Goal: Task Accomplishment & Management: Manage account settings

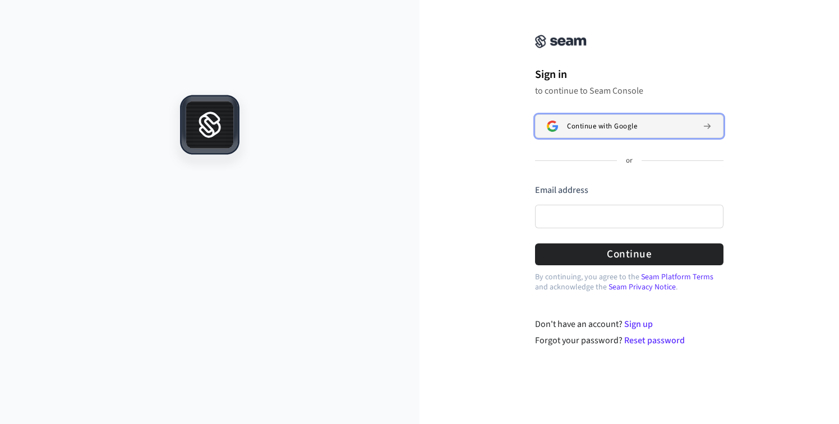
click at [649, 124] on div "Continue with Google" at bounding box center [630, 126] width 127 height 9
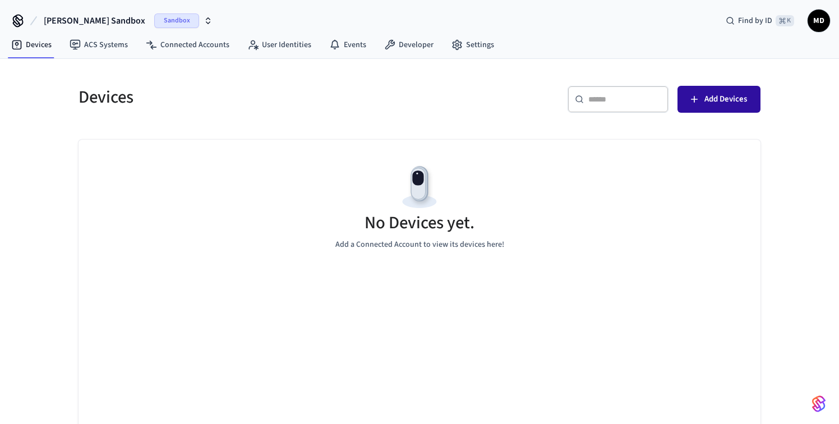
click at [699, 109] on button "Add Devices" at bounding box center [718, 99] width 83 height 27
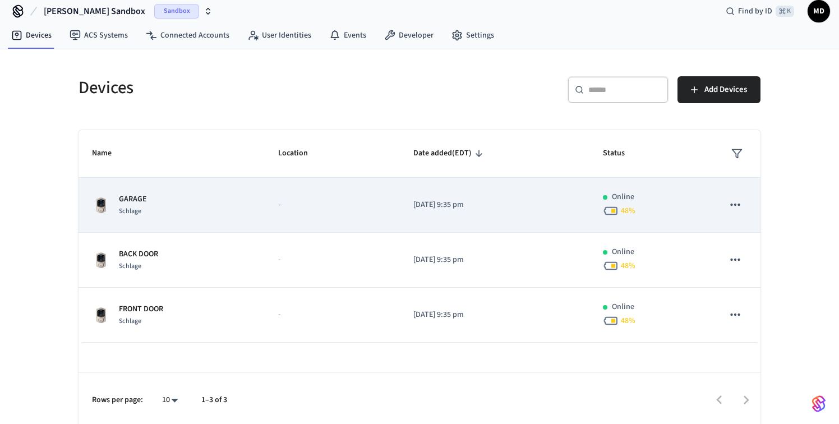
scroll to position [11, 0]
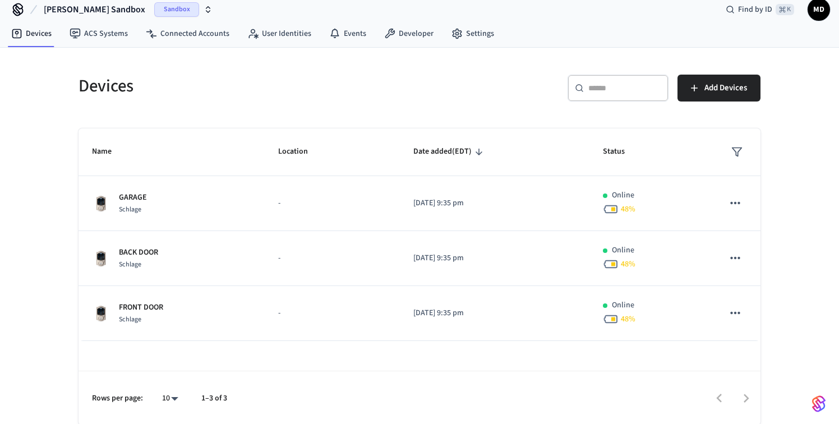
click at [204, 13] on icon "button" at bounding box center [208, 9] width 9 height 9
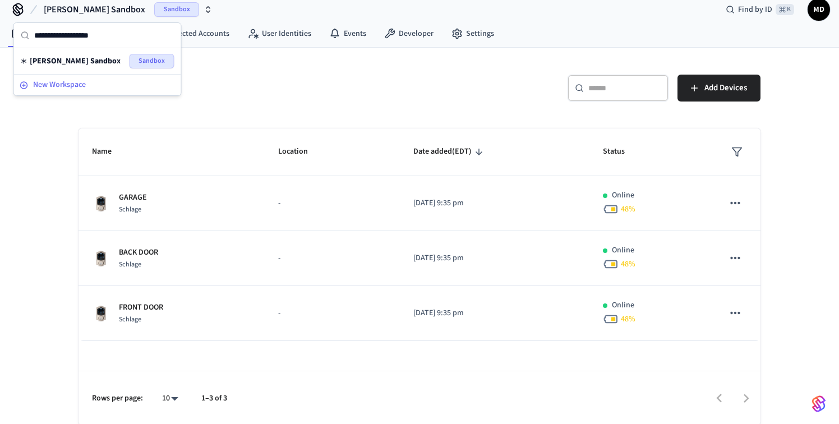
click at [85, 81] on span "New Workspace" at bounding box center [59, 85] width 53 height 12
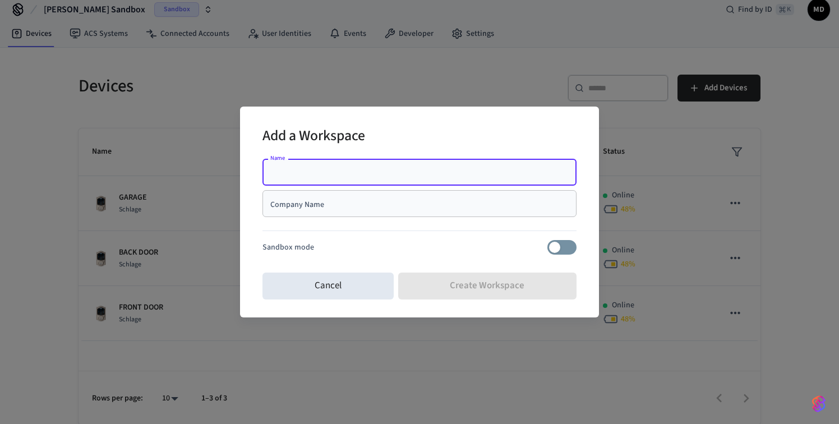
type input "*"
type input "****"
click at [427, 209] on input "Company Name" at bounding box center [419, 203] width 301 height 11
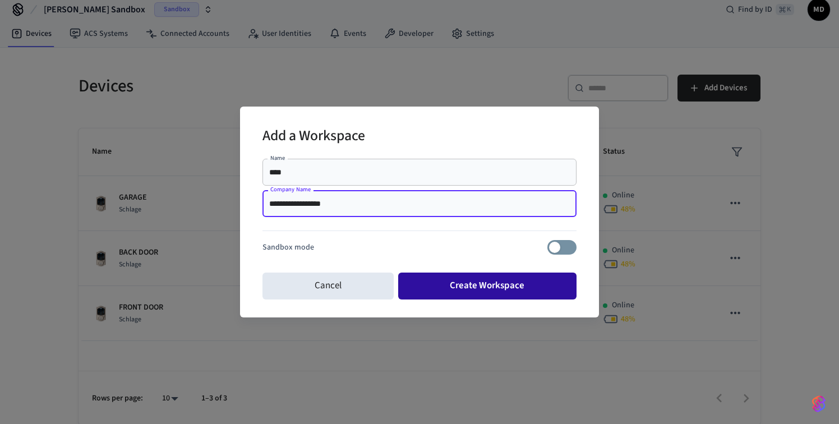
type input "**********"
click at [431, 283] on button "Create Workspace" at bounding box center [487, 286] width 179 height 27
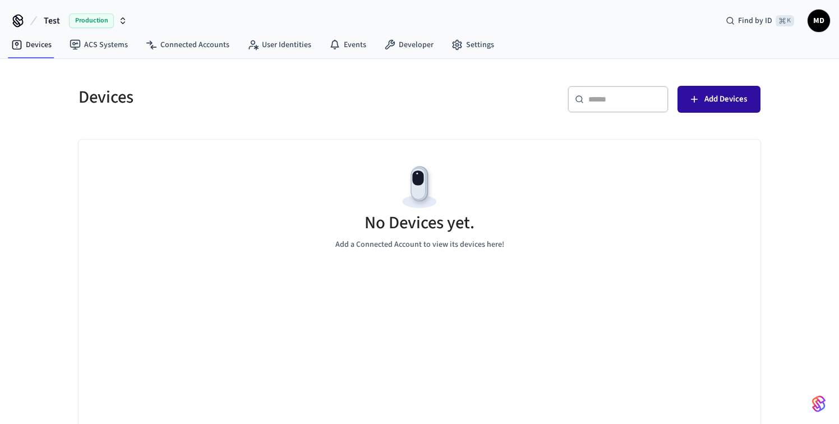
click at [712, 100] on span "Add Devices" at bounding box center [725, 99] width 43 height 15
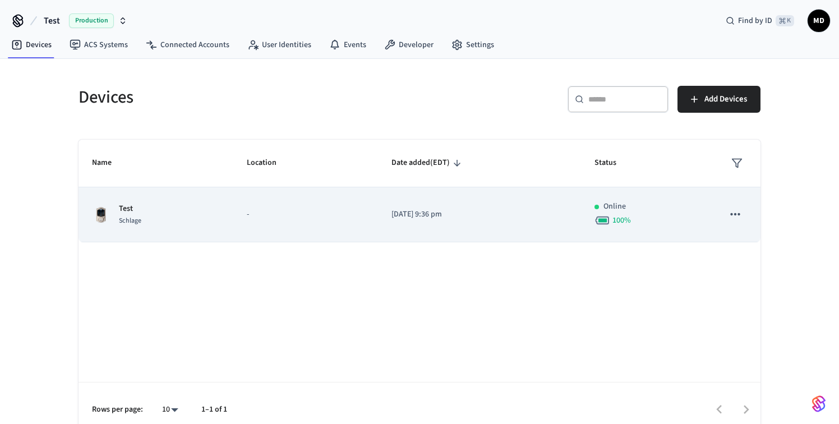
click at [736, 210] on icon "sticky table" at bounding box center [735, 214] width 15 height 15
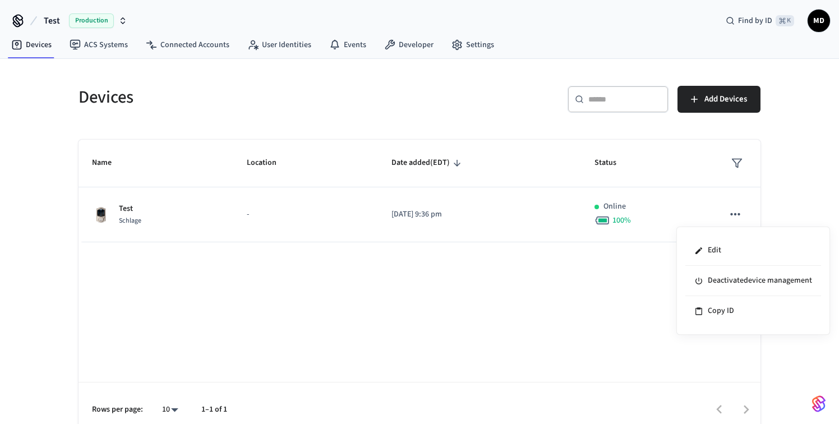
click at [576, 299] on div at bounding box center [419, 212] width 839 height 424
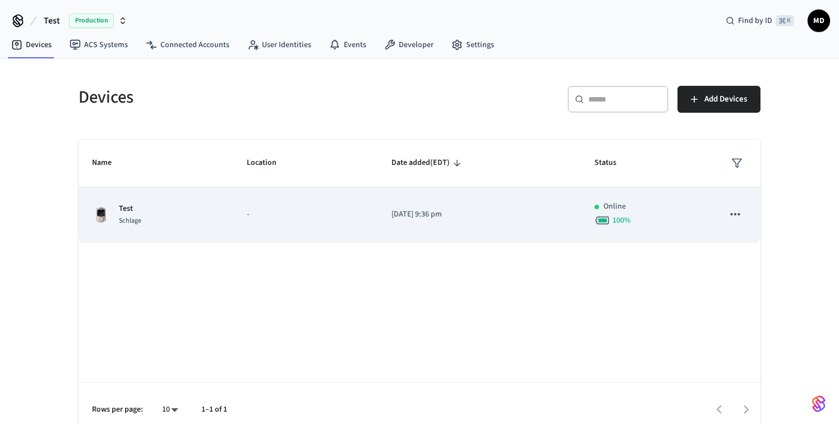
click at [299, 222] on td "-" at bounding box center [305, 214] width 145 height 55
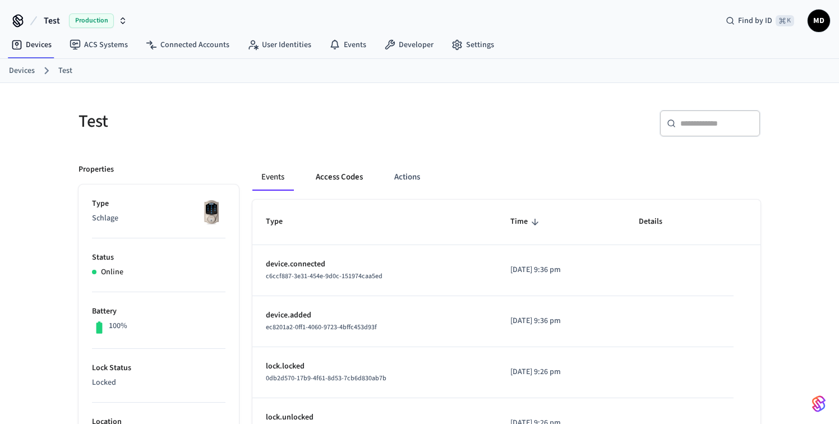
click at [358, 178] on button "Access Codes" at bounding box center [339, 177] width 65 height 27
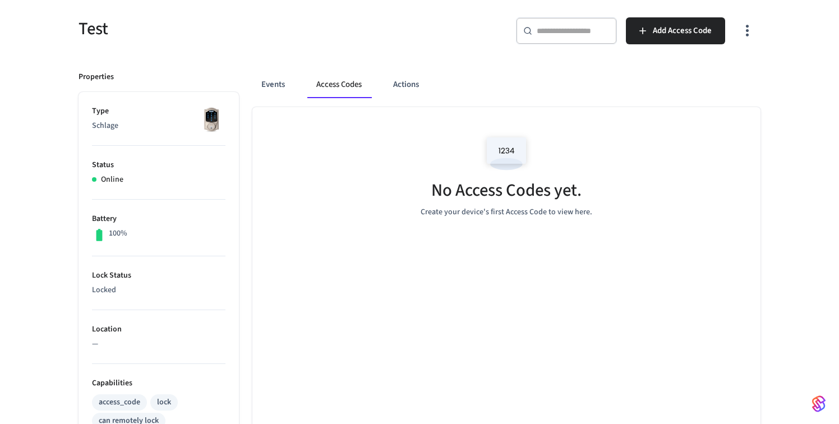
scroll to position [84, 0]
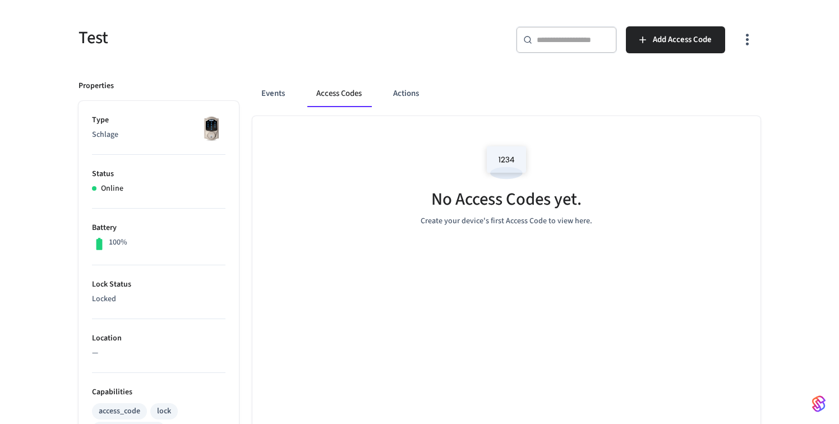
click at [507, 158] on img at bounding box center [506, 163] width 50 height 48
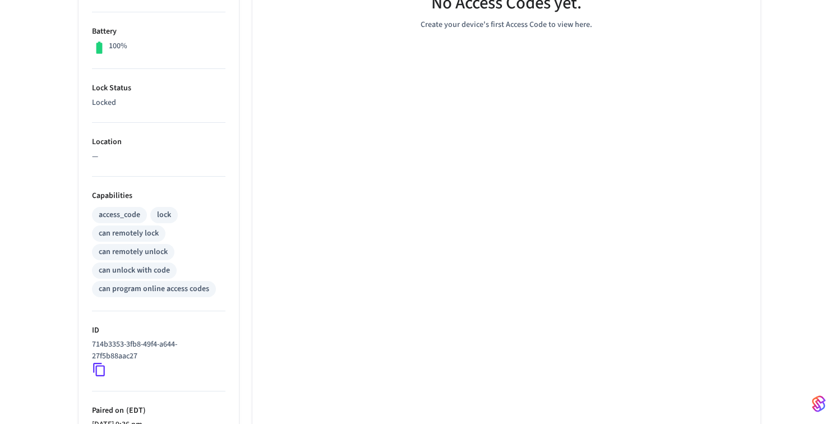
scroll to position [85, 0]
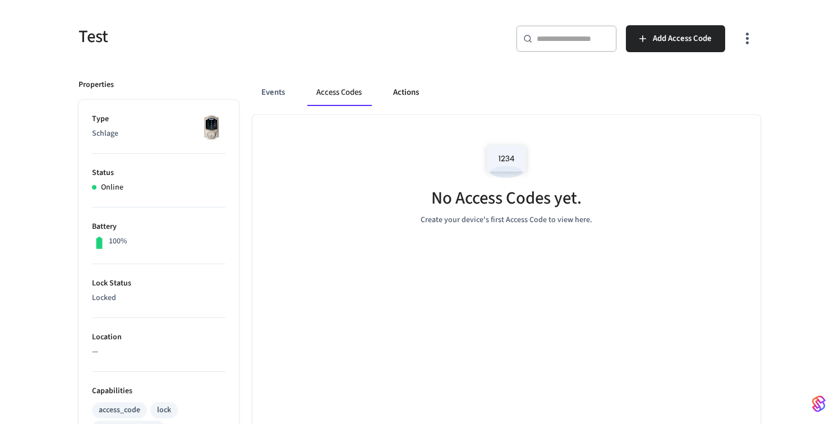
click at [405, 97] on button "Actions" at bounding box center [406, 92] width 44 height 27
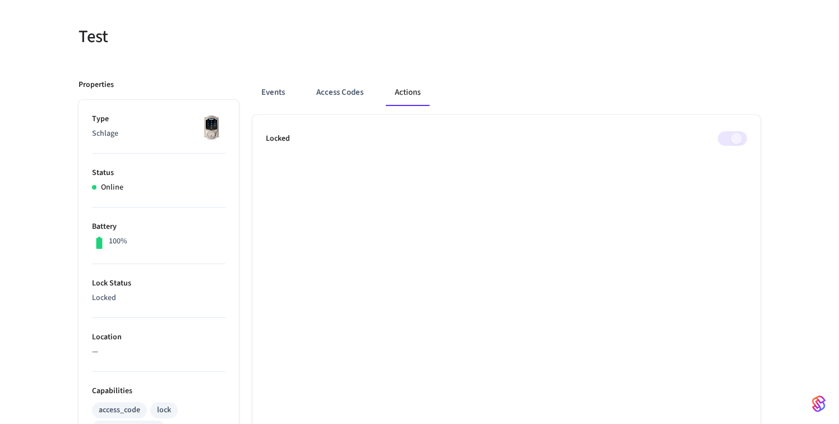
click at [702, 186] on ul "Locked" at bounding box center [506, 425] width 508 height 620
click at [704, 168] on ul "Locked" at bounding box center [506, 425] width 508 height 620
click at [282, 94] on button "Events" at bounding box center [272, 92] width 41 height 27
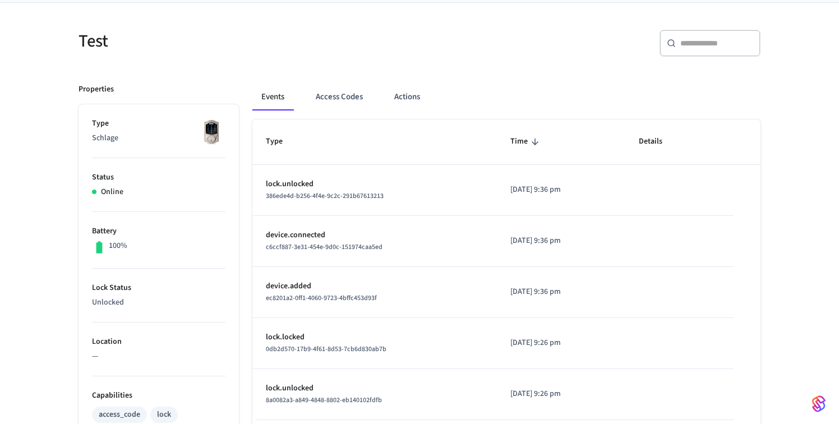
scroll to position [0, 0]
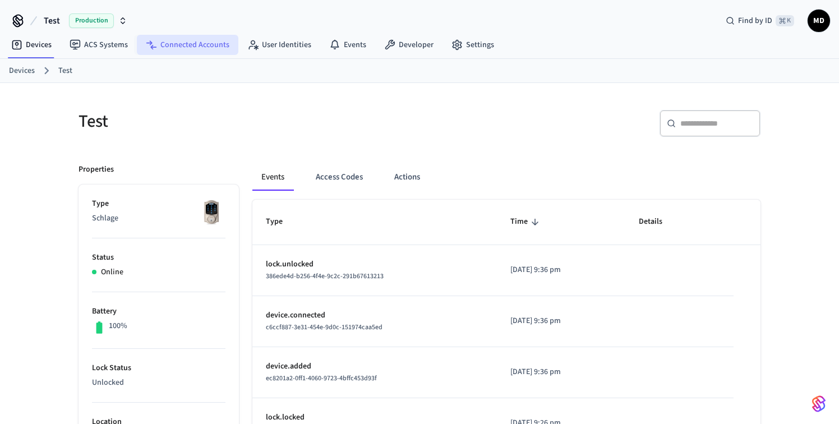
click at [179, 45] on link "Connected Accounts" at bounding box center [188, 45] width 102 height 20
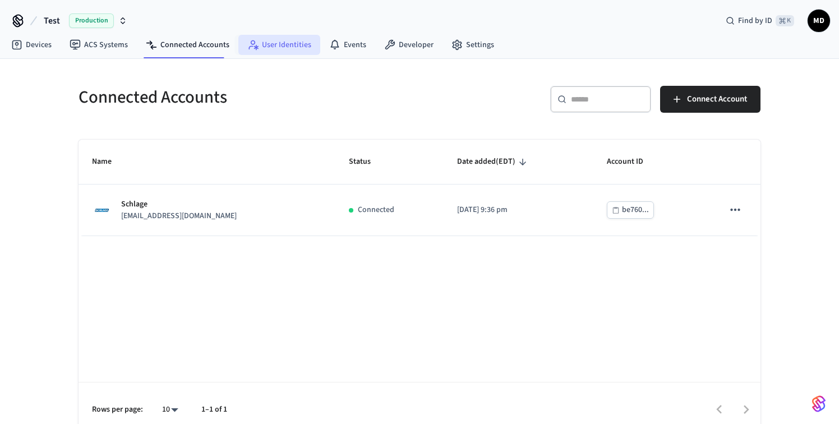
click at [254, 48] on icon at bounding box center [256, 47] width 4 height 5
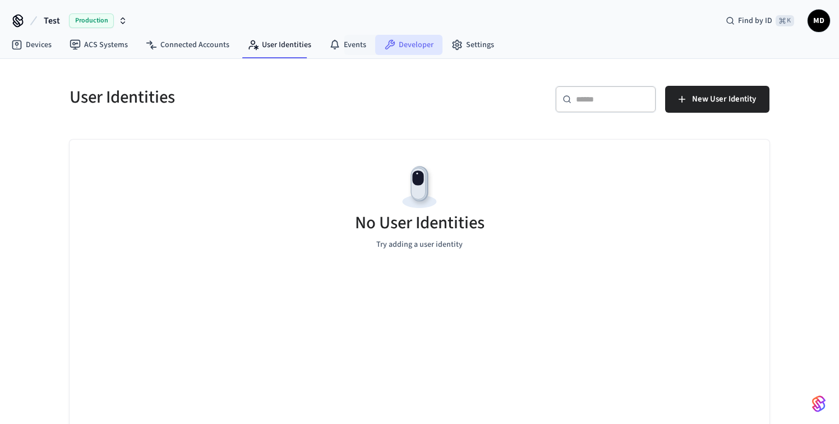
click at [416, 42] on link "Developer" at bounding box center [408, 45] width 67 height 20
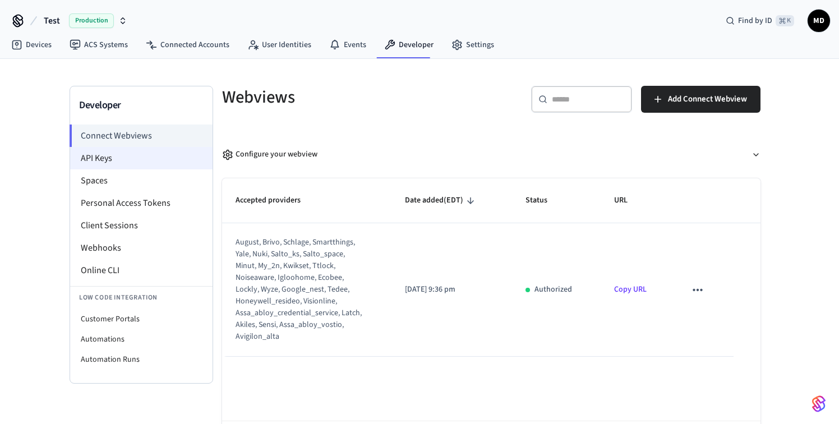
click at [115, 157] on li "API Keys" at bounding box center [141, 158] width 142 height 22
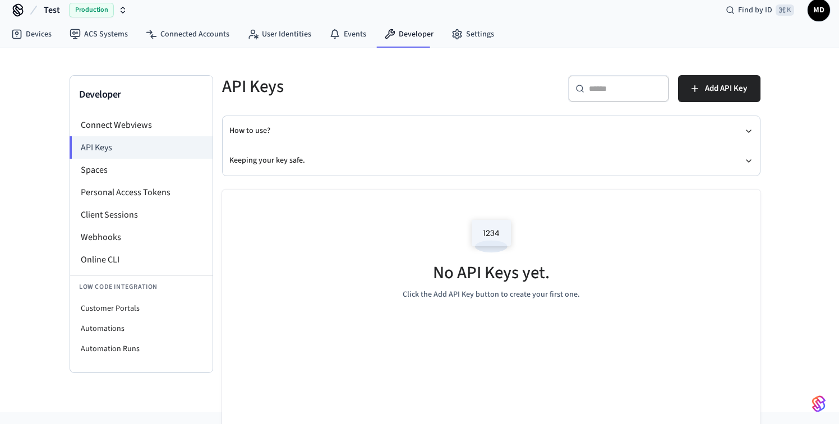
scroll to position [7, 0]
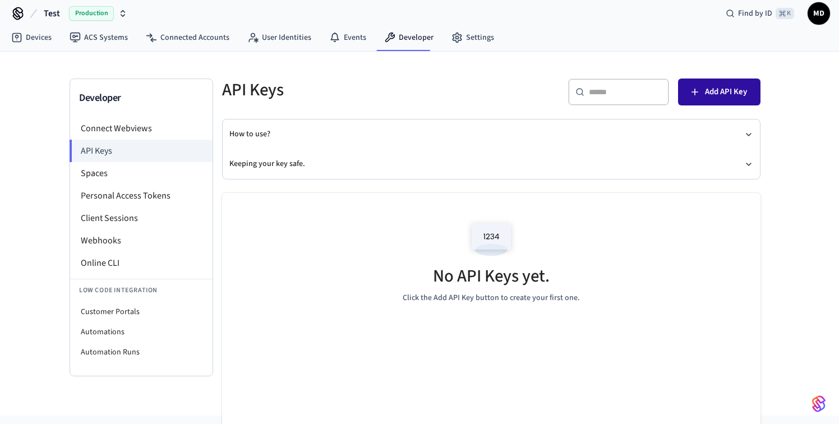
click at [705, 93] on span "Add API Key" at bounding box center [726, 92] width 42 height 15
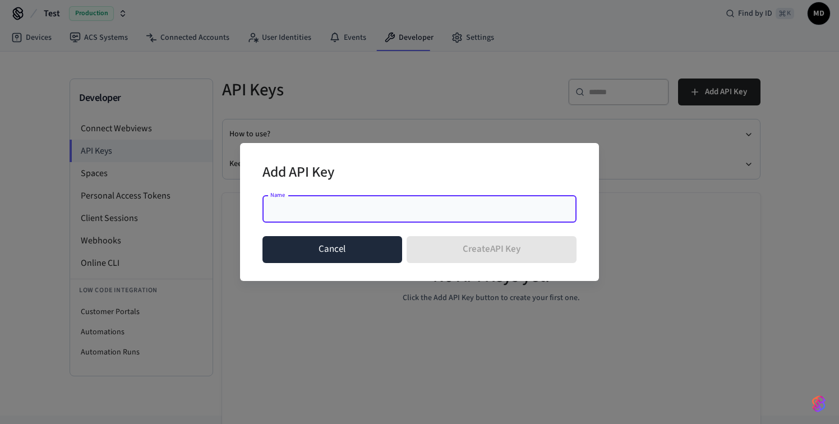
click at [368, 252] on button "Cancel" at bounding box center [332, 249] width 140 height 27
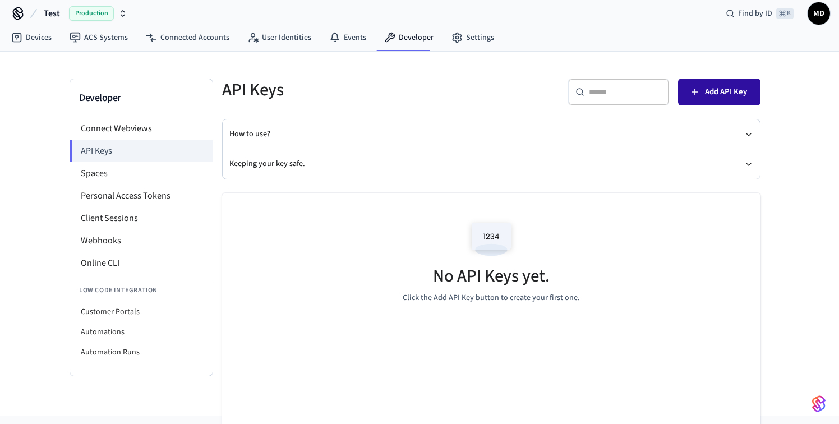
click at [714, 90] on span "Add API Key" at bounding box center [726, 92] width 42 height 15
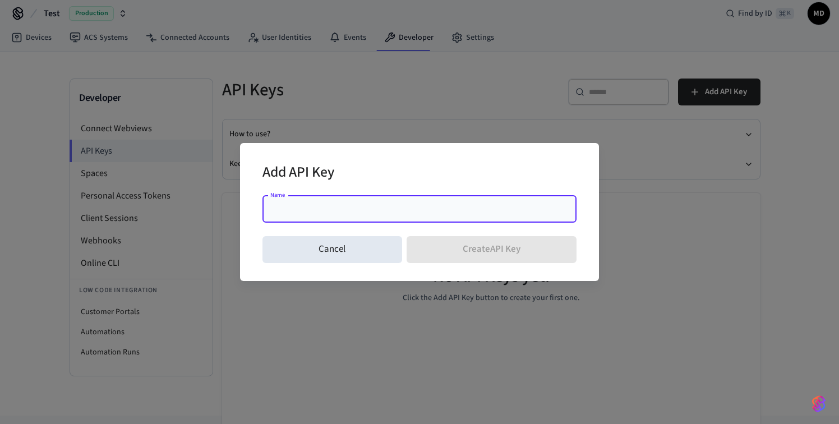
type input "*"
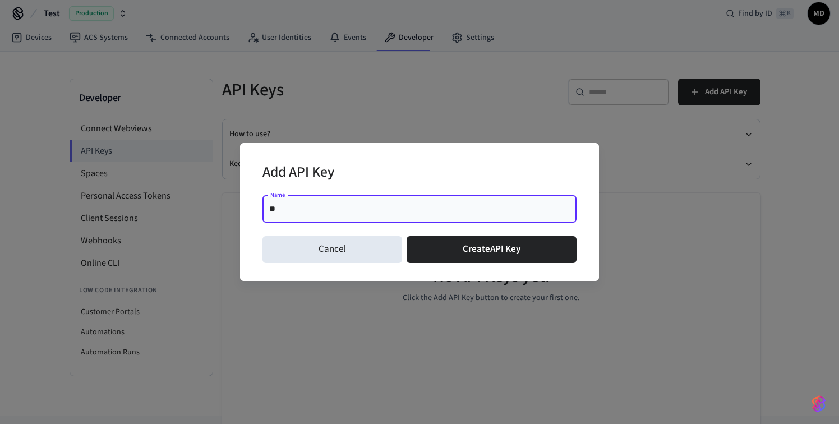
type input "*"
type input "**********"
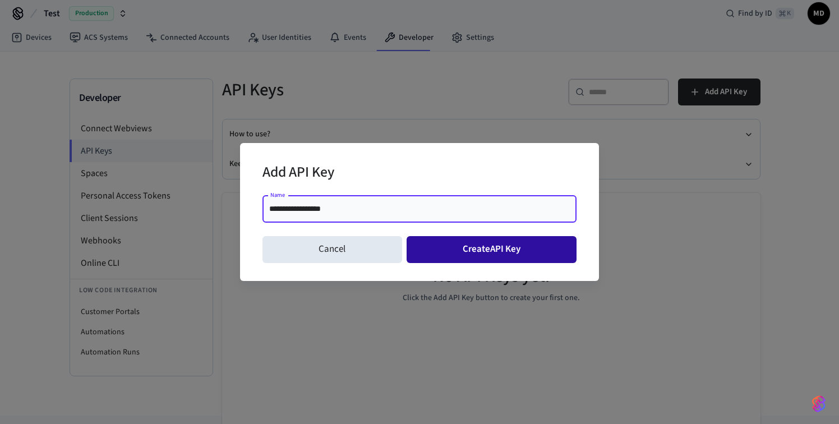
click at [477, 251] on button "Create API Key" at bounding box center [492, 249] width 170 height 27
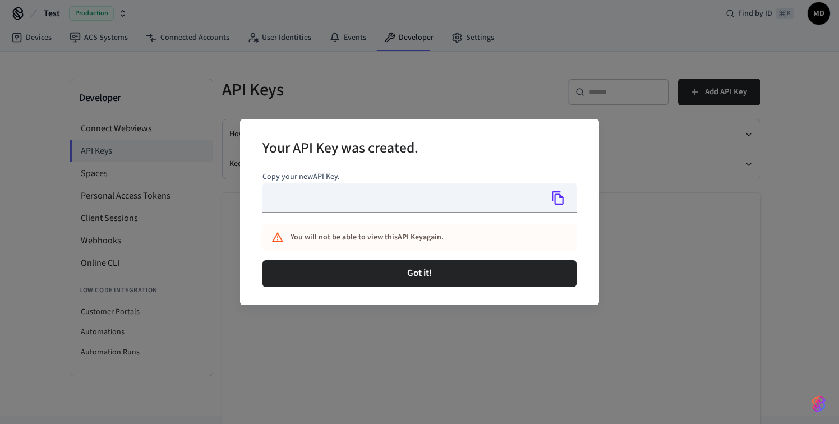
type input "**********"
click at [557, 200] on icon "Copy" at bounding box center [558, 198] width 15 height 15
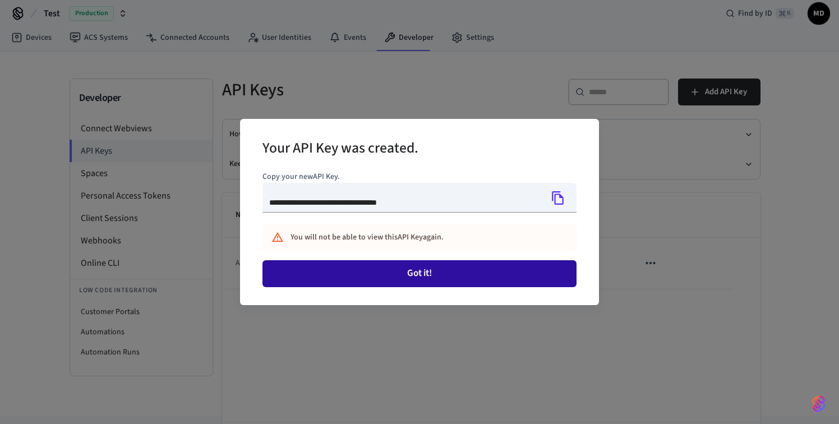
click at [438, 278] on button "Got it!" at bounding box center [419, 273] width 314 height 27
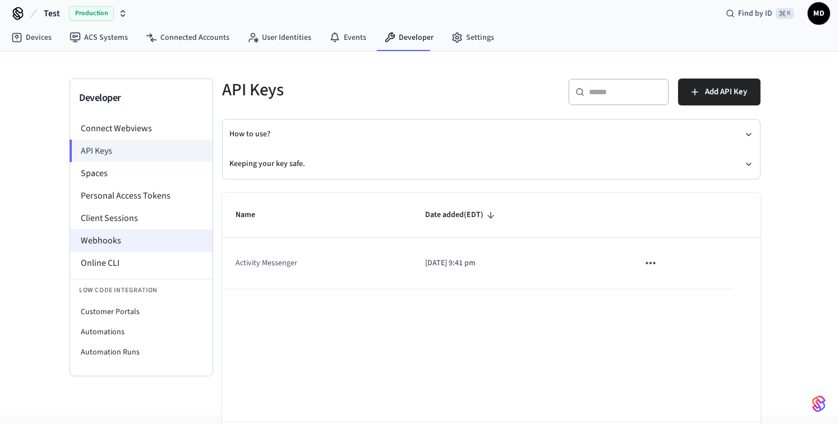
click at [116, 243] on li "Webhooks" at bounding box center [141, 240] width 142 height 22
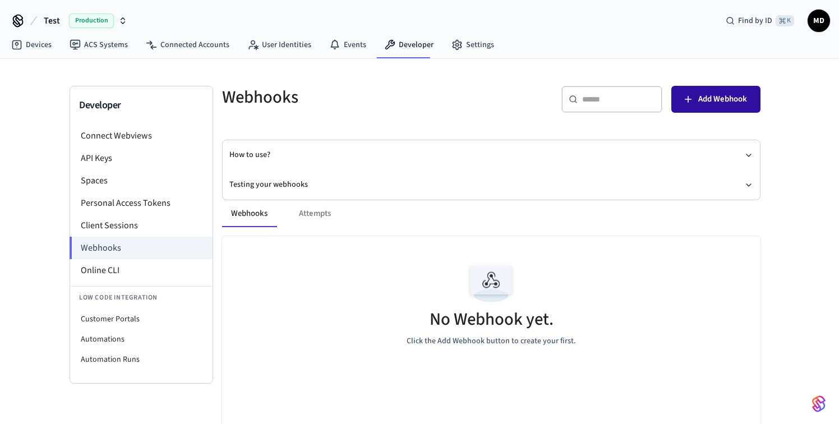
click at [686, 104] on icon "button" at bounding box center [687, 99] width 11 height 11
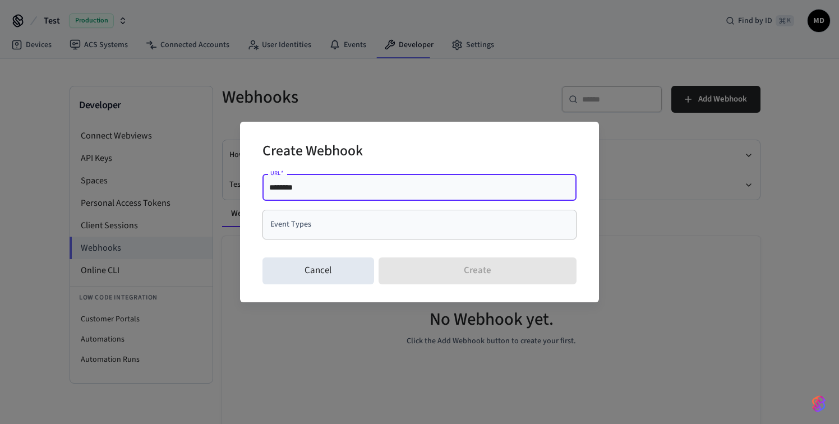
click at [442, 235] on div "Event Types" at bounding box center [419, 225] width 314 height 30
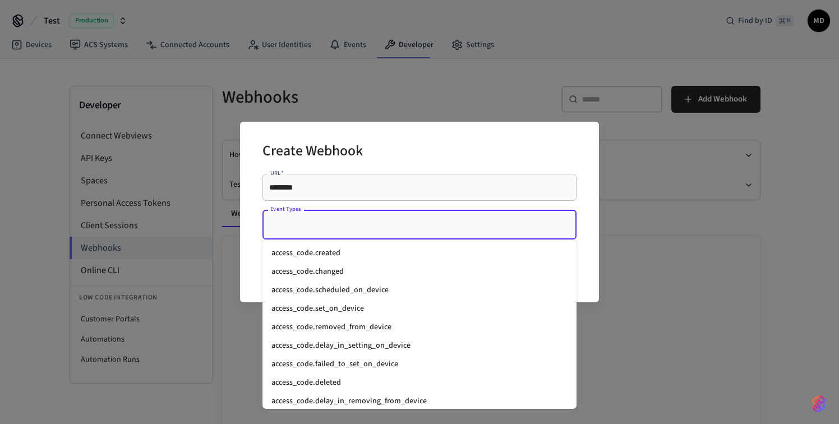
click at [496, 163] on div "Create Webhook" at bounding box center [419, 152] width 314 height 34
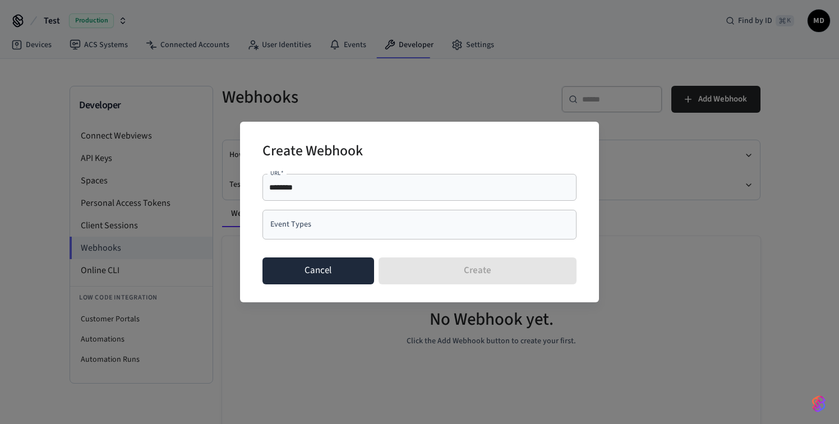
click at [358, 278] on button "Cancel" at bounding box center [318, 270] width 112 height 27
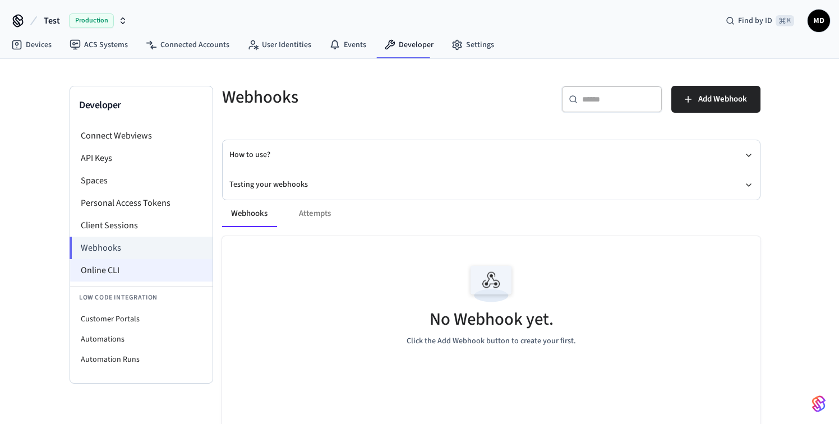
click at [125, 270] on li "Online CLI" at bounding box center [141, 270] width 142 height 22
click at [773, 187] on div "Developer Connect Webviews API Keys Spaces Personal Access Tokens Client Sessio…" at bounding box center [420, 271] width 718 height 425
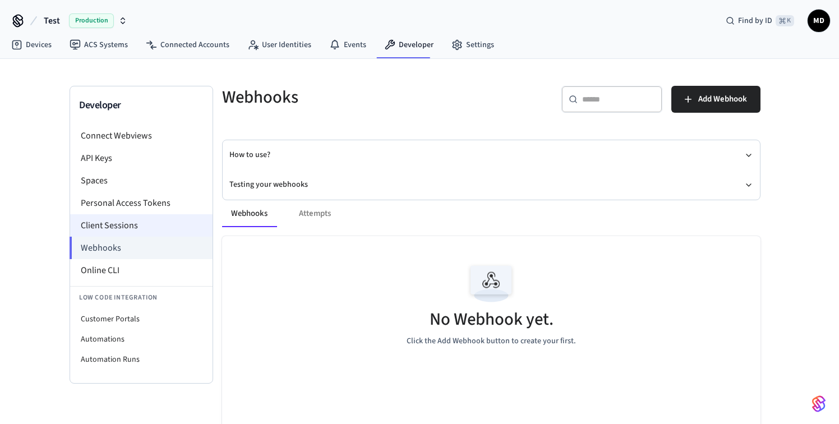
click at [143, 223] on li "Client Sessions" at bounding box center [141, 225] width 142 height 22
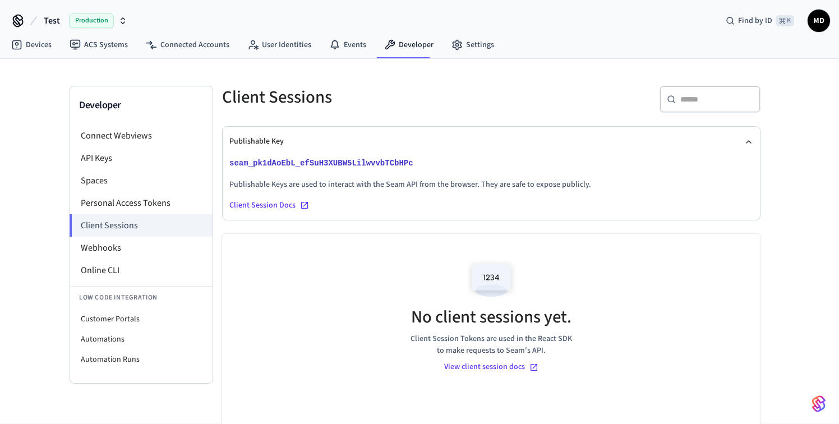
click at [218, 229] on div "No client sessions yet. Client Session Tokens are used in the React SDK to make…" at bounding box center [485, 368] width 552 height 297
click at [108, 188] on li "Spaces" at bounding box center [141, 180] width 142 height 22
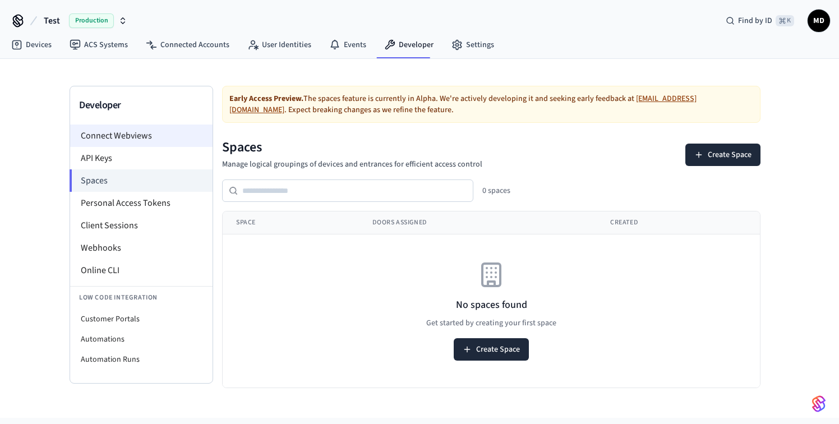
click at [131, 138] on li "Connect Webviews" at bounding box center [141, 135] width 142 height 22
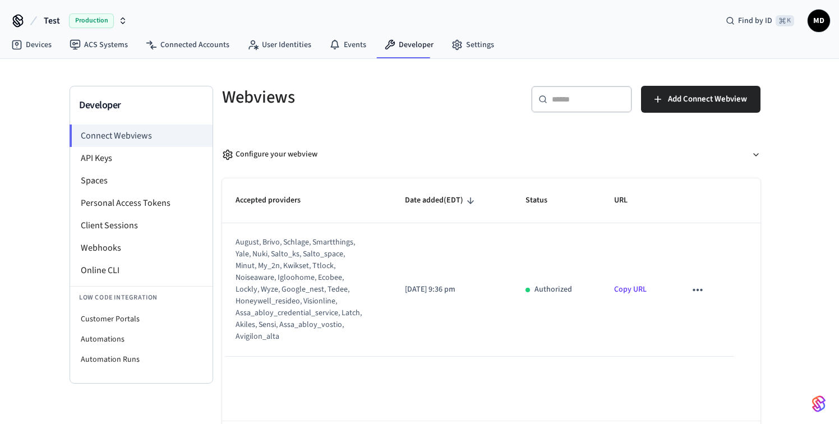
click at [216, 169] on div "Accepted providers Date added (EDT) Status URL august, brivo, schlage, smartthi…" at bounding box center [486, 322] width 547 height 306
click at [179, 47] on link "Connected Accounts" at bounding box center [188, 45] width 102 height 20
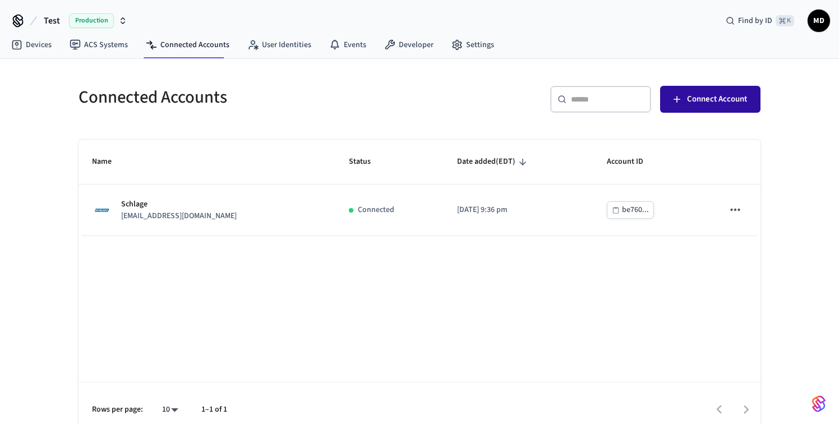
click at [669, 103] on button "Connect Account" at bounding box center [710, 99] width 100 height 27
click at [504, 116] on div "​ ​ Connect Account" at bounding box center [593, 104] width 334 height 36
click at [398, 297] on div "Name Status Date added (EDT) Account ID Schlage [EMAIL_ADDRESS][DOMAIN_NAME] Co…" at bounding box center [420, 288] width 682 height 297
click at [543, 62] on div "Connected Accounts ​ ​ Connect Account Name Status Date added (EDT) Account ID …" at bounding box center [420, 247] width 718 height 377
click at [118, 21] on icon "button" at bounding box center [122, 20] width 9 height 9
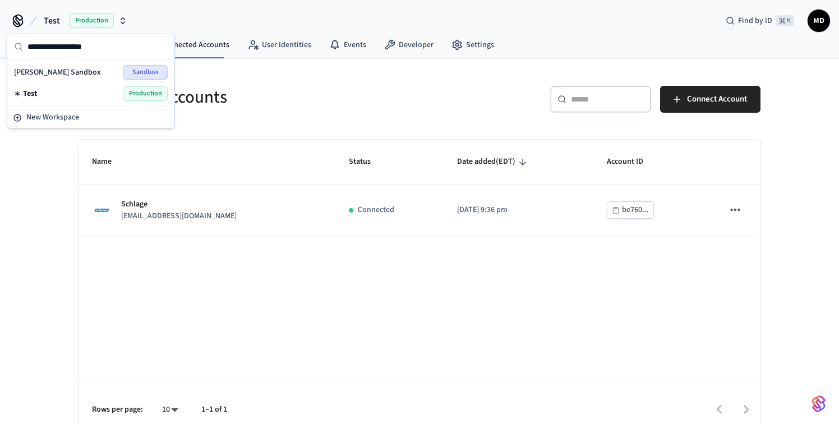
click at [816, 18] on span "MD" at bounding box center [819, 21] width 20 height 20
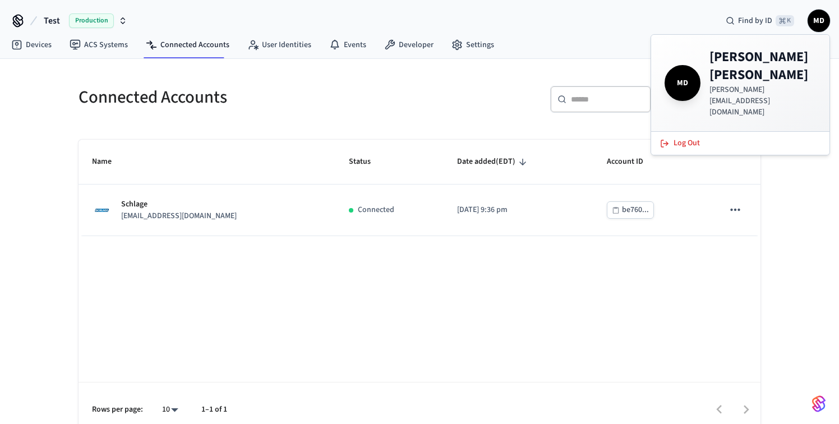
click at [741, 59] on h4 "[PERSON_NAME]" at bounding box center [762, 66] width 107 height 36
click at [587, 47] on div "Devices ACS Systems Connected Accounts User Identities Events Developer Settings" at bounding box center [419, 46] width 839 height 26
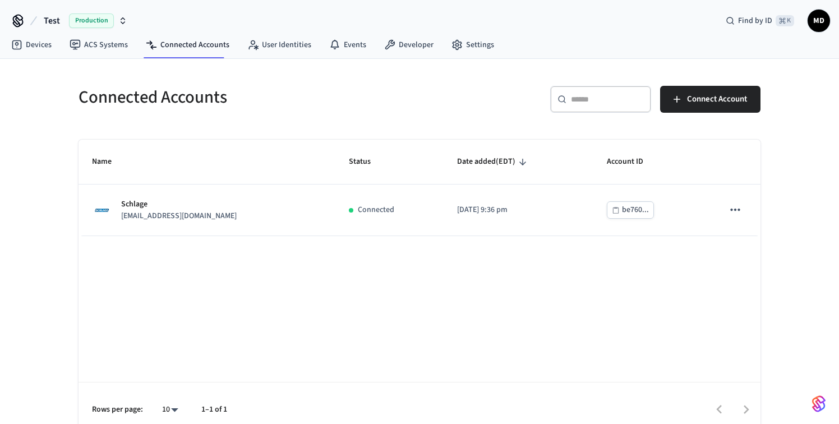
click at [20, 19] on icon at bounding box center [17, 19] width 9 height 9
click at [96, 19] on span "Production" at bounding box center [91, 20] width 45 height 15
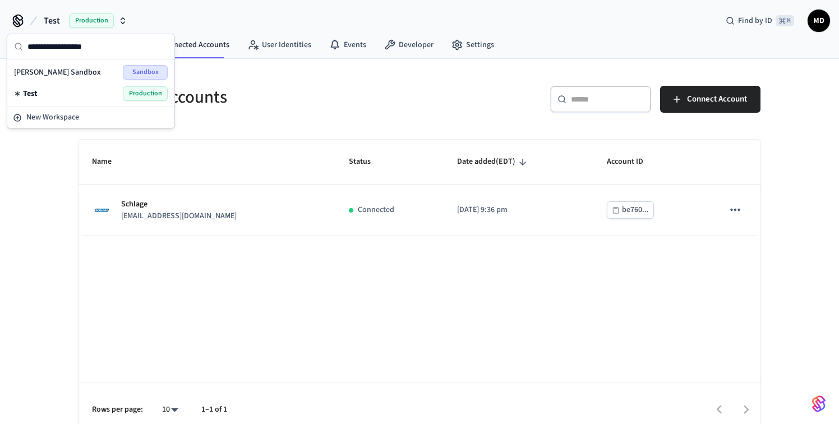
click at [187, 20] on div "Test Production Find by ID ⌘ K MD" at bounding box center [419, 16] width 839 height 33
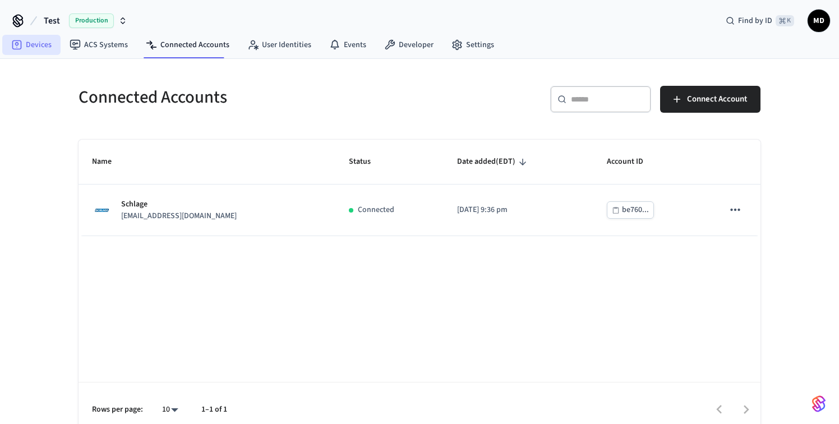
click at [45, 46] on link "Devices" at bounding box center [31, 45] width 58 height 20
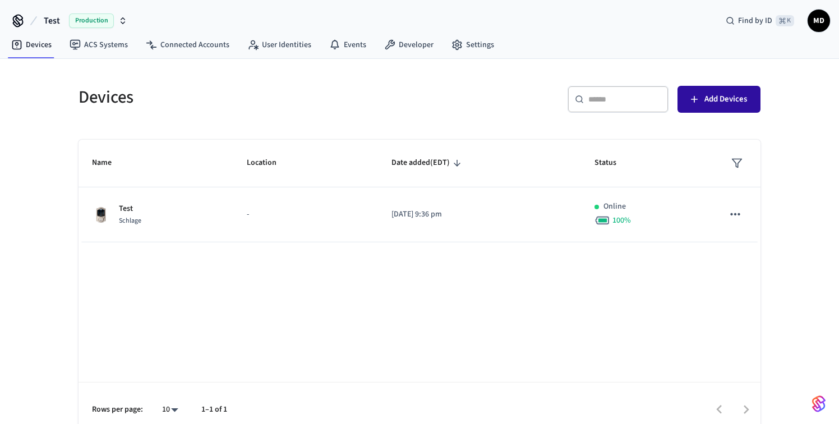
click at [717, 98] on span "Add Devices" at bounding box center [725, 99] width 43 height 15
click at [552, 70] on div "Devices ​ ​ Add Devices Name Location Date added (EDT) Status Test Schlage - [D…" at bounding box center [420, 247] width 718 height 377
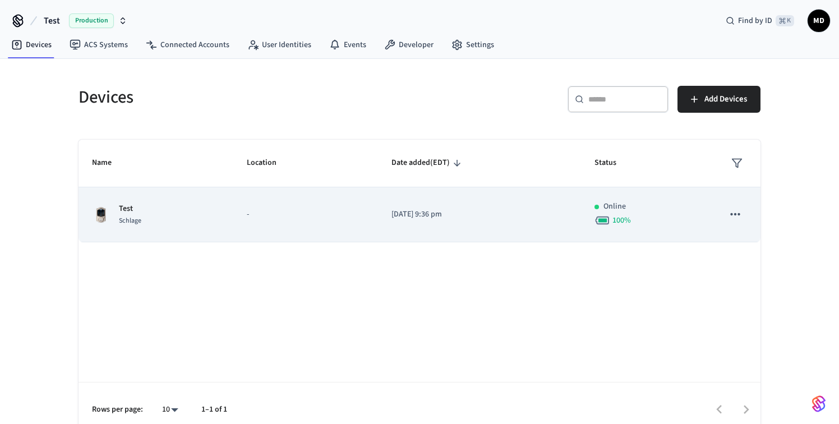
click at [315, 215] on p "-" at bounding box center [306, 215] width 118 height 12
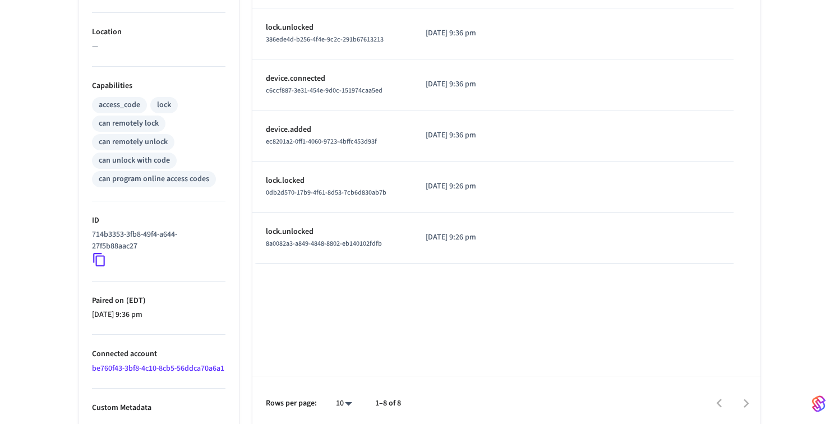
scroll to position [408, 0]
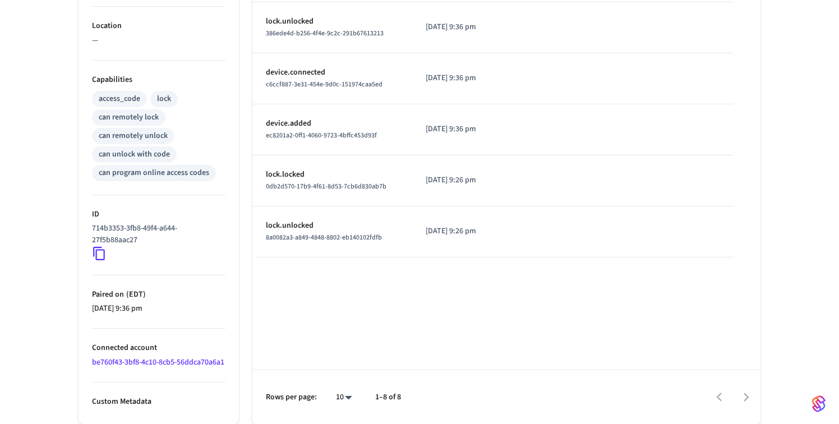
click at [194, 167] on div "can program online access codes" at bounding box center [154, 173] width 110 height 12
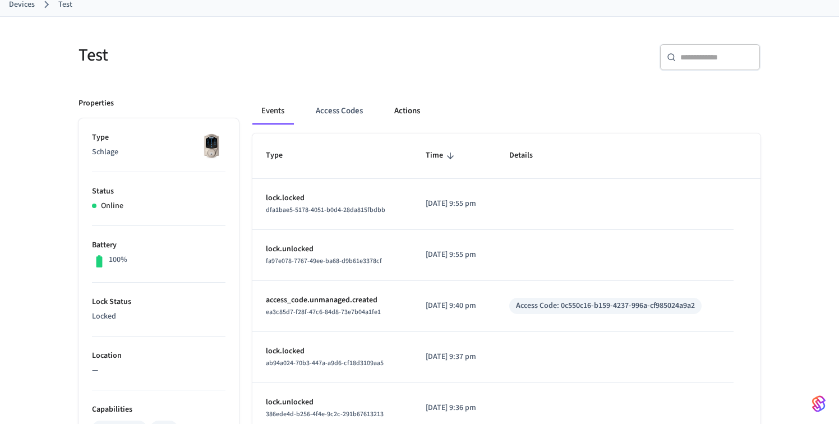
scroll to position [0, 0]
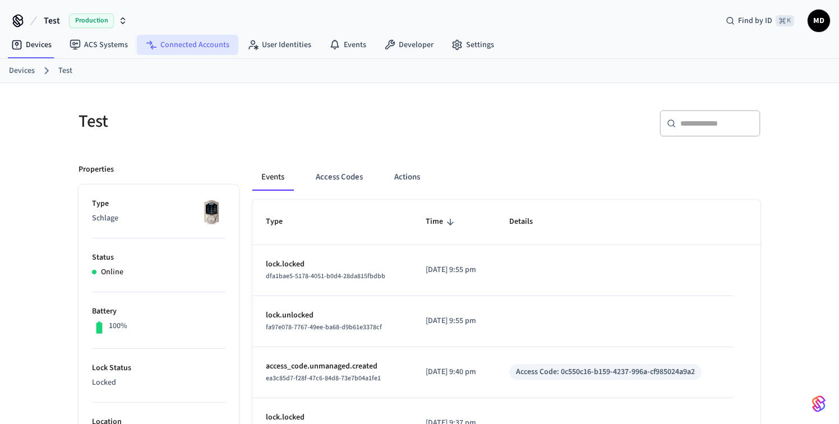
click at [191, 44] on link "Connected Accounts" at bounding box center [188, 45] width 102 height 20
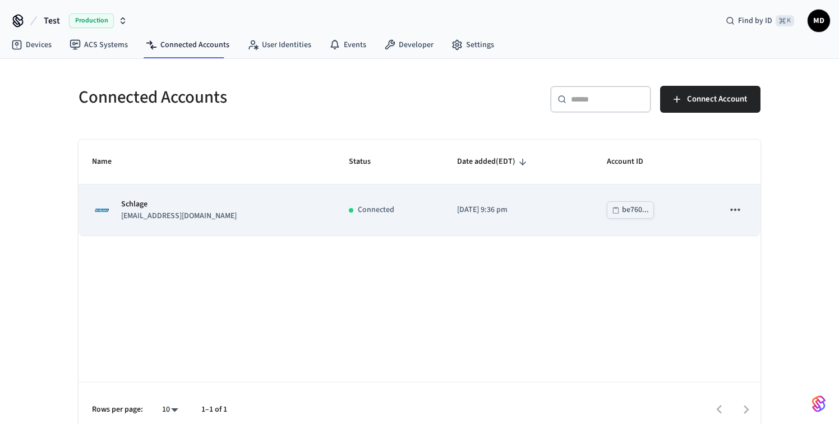
click at [444, 222] on td "[DATE] 9:36 pm" at bounding box center [519, 209] width 150 height 51
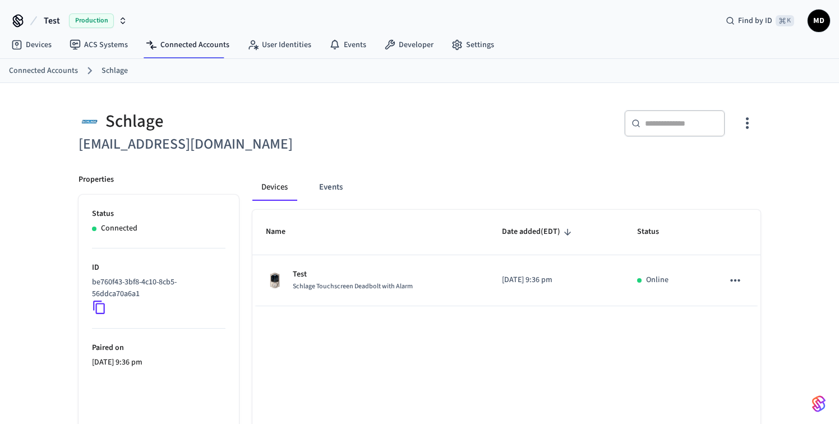
click at [246, 294] on div "Devices Events Name Date added (EDT) Status Test Schlage Touchscreen Deadbolt w…" at bounding box center [500, 333] width 522 height 346
click at [100, 311] on icon at bounding box center [99, 307] width 15 height 15
click at [100, 302] on icon at bounding box center [99, 307] width 12 height 13
click at [626, 70] on ol "Connected Accounts Schlage" at bounding box center [424, 70] width 830 height 15
click at [617, 71] on ol "Connected Accounts Schlage" at bounding box center [424, 70] width 830 height 15
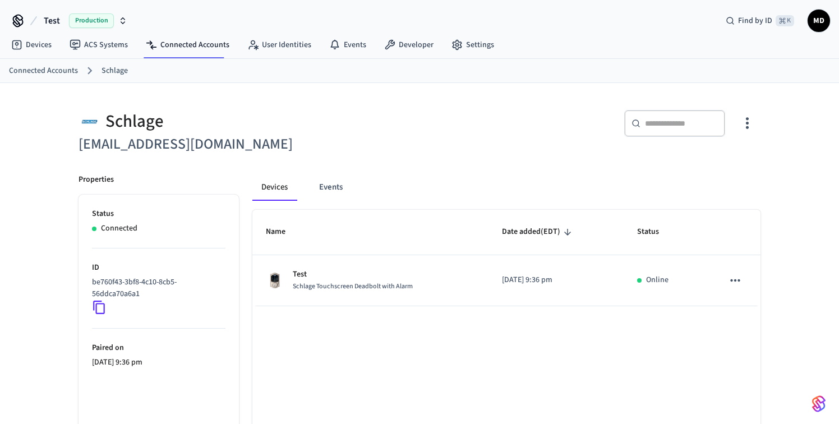
click at [557, 66] on ol "Connected Accounts Schlage" at bounding box center [424, 70] width 830 height 15
click at [52, 49] on link "Devices" at bounding box center [31, 45] width 58 height 20
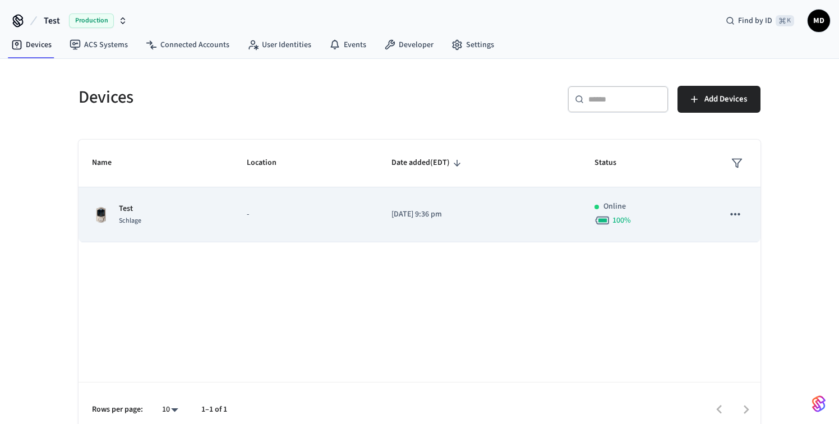
click at [425, 227] on td "[DATE] 9:36 pm" at bounding box center [479, 214] width 203 height 55
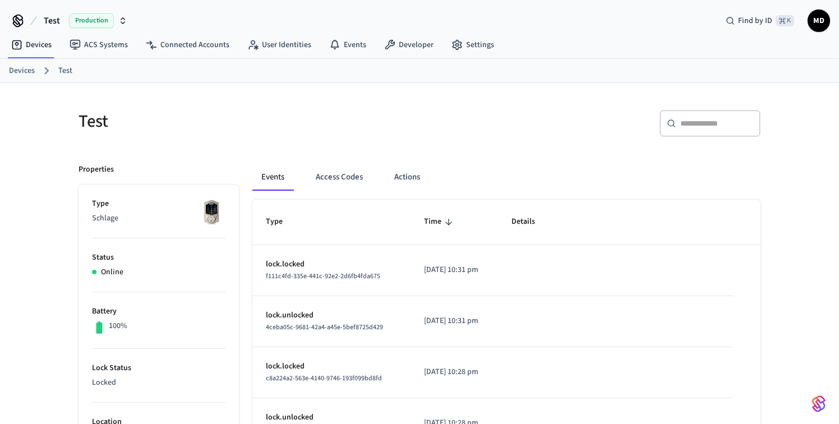
click at [542, 103] on div "​ ​" at bounding box center [587, 120] width 348 height 49
